Goal: Download file/media

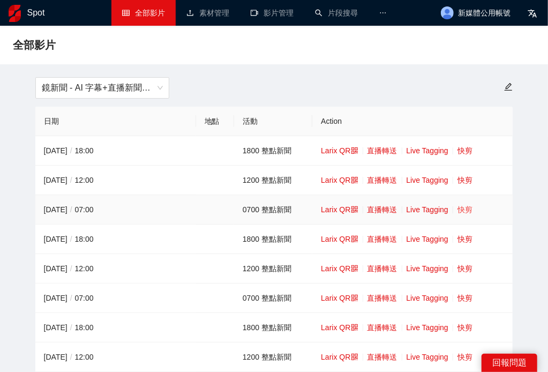
click at [468, 211] on link "快剪" at bounding box center [464, 209] width 15 height 9
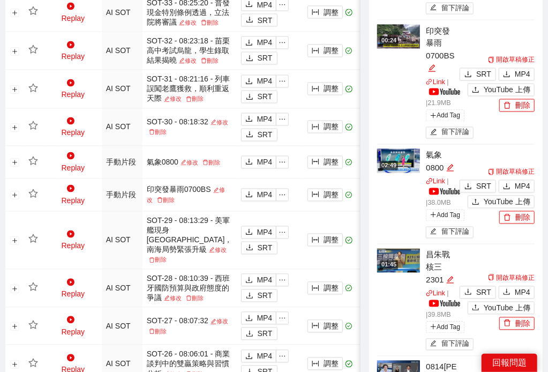
scroll to position [843, 0]
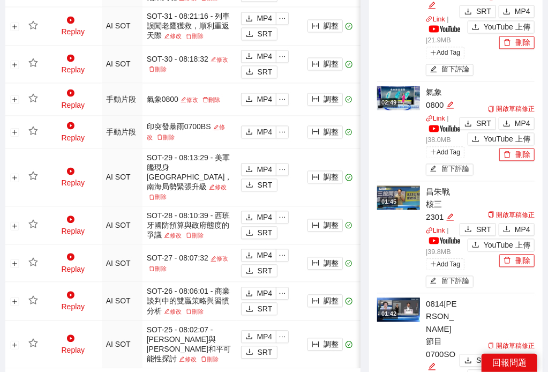
click at [381, 92] on img at bounding box center [398, 98] width 43 height 24
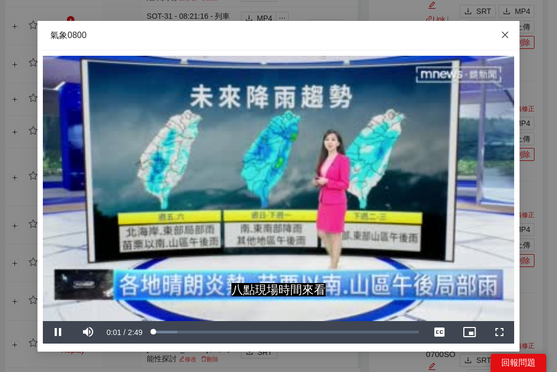
click at [506, 39] on icon "close" at bounding box center [505, 35] width 9 height 9
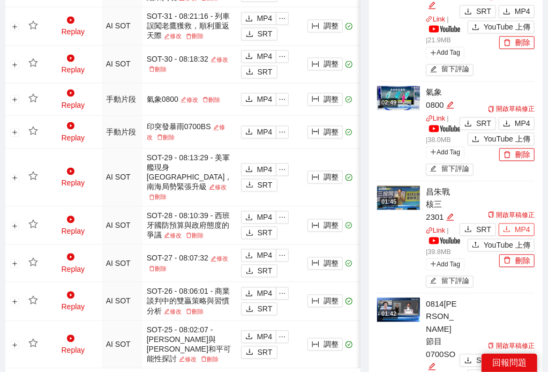
click at [526, 232] on span "MP4" at bounding box center [522, 229] width 16 height 12
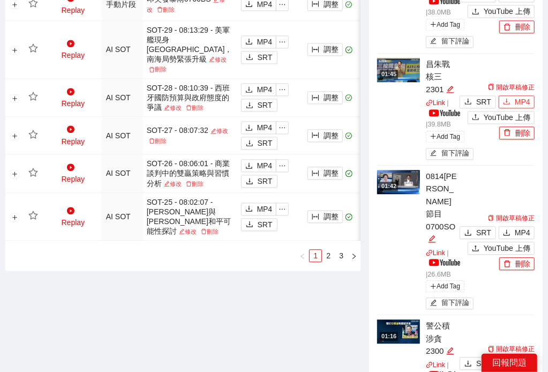
scroll to position [991, 0]
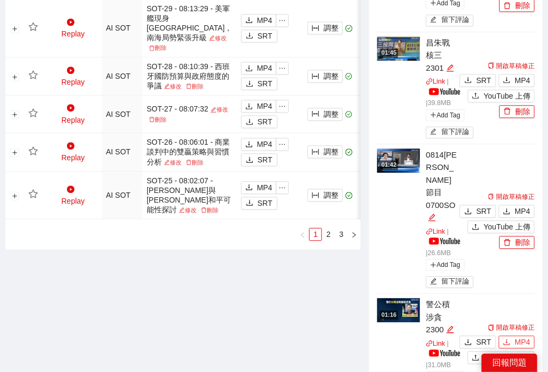
click at [514, 335] on button "MP4" at bounding box center [516, 341] width 36 height 13
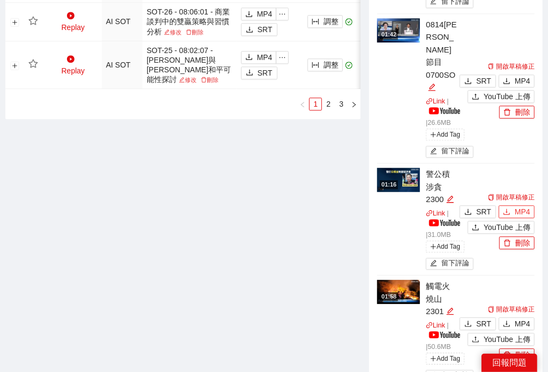
scroll to position [1140, 0]
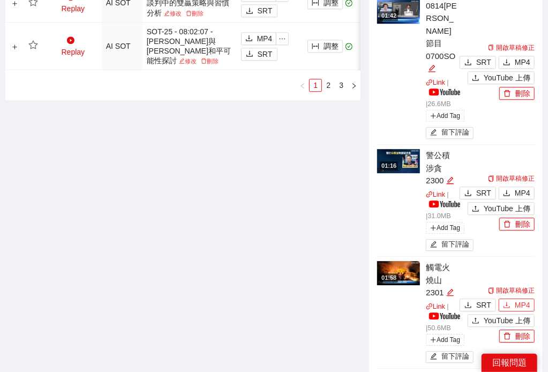
click at [520, 299] on span "MP4" at bounding box center [522, 305] width 16 height 12
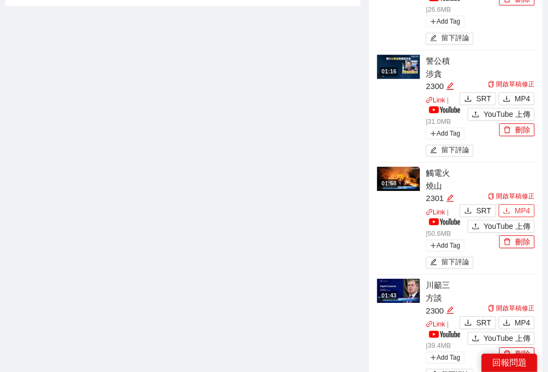
scroll to position [1239, 0]
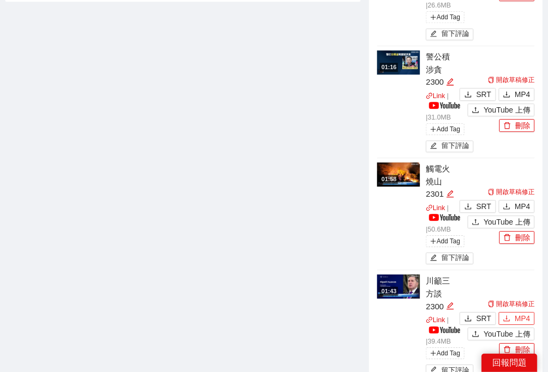
click at [517, 312] on span "MP4" at bounding box center [522, 318] width 16 height 12
